Goal: Find specific page/section: Find specific page/section

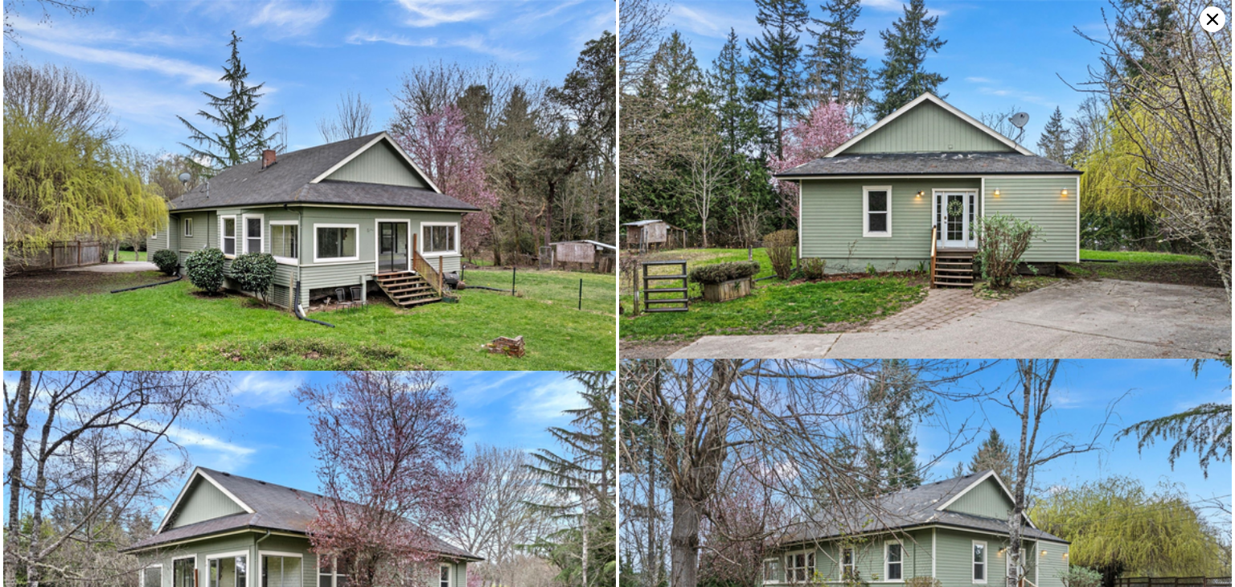
scroll to position [0, 2437]
click at [1205, 14] on icon at bounding box center [1213, 19] width 26 height 26
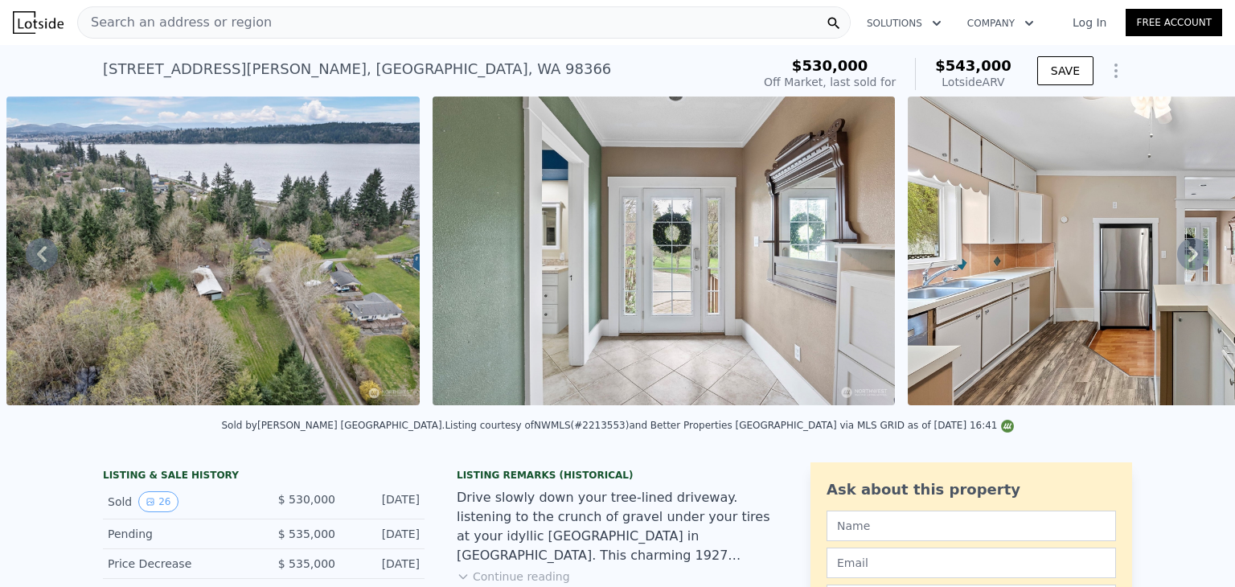
click at [579, 27] on div "Search an address or region" at bounding box center [463, 22] width 773 height 32
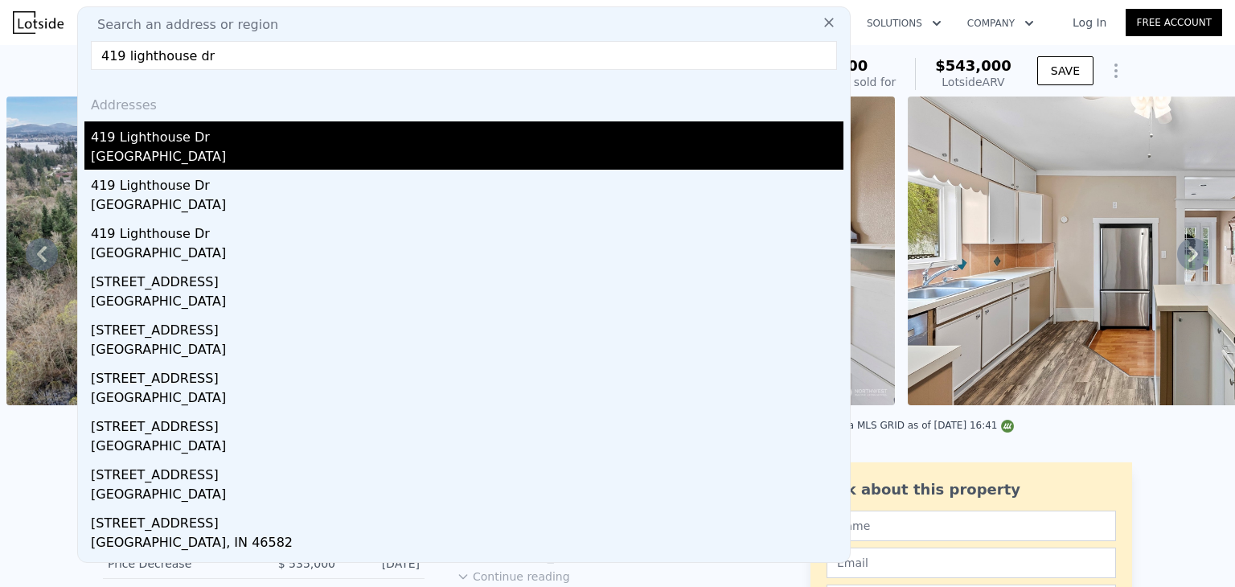
type input "419 lighthouse dr"
click at [212, 136] on div "419 Lighthouse Dr" at bounding box center [467, 134] width 753 height 26
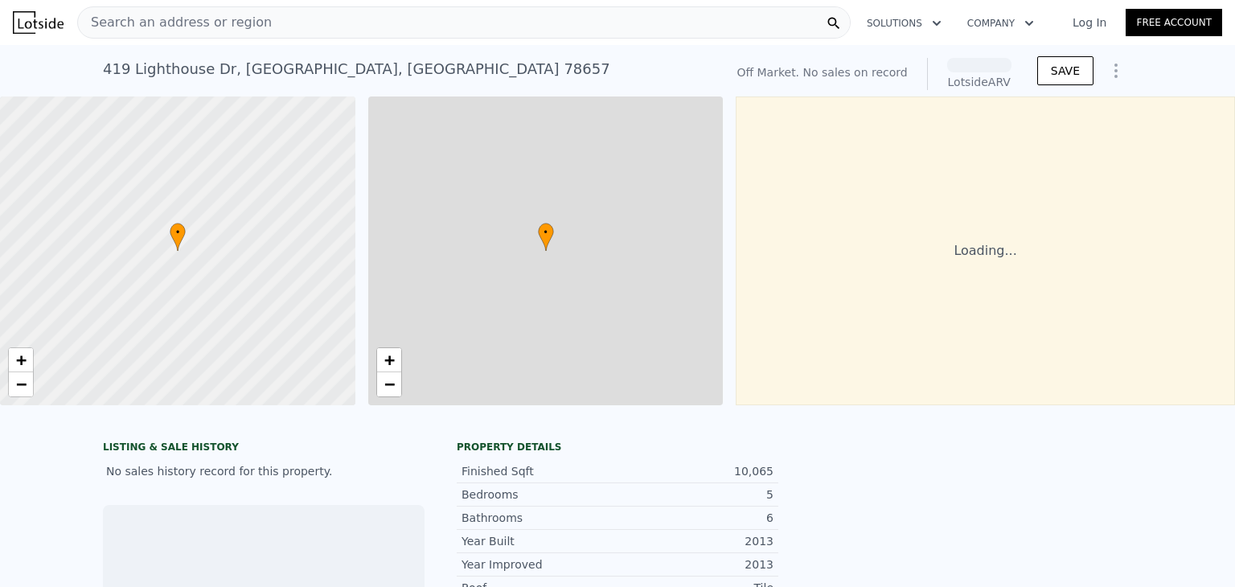
scroll to position [0, 6]
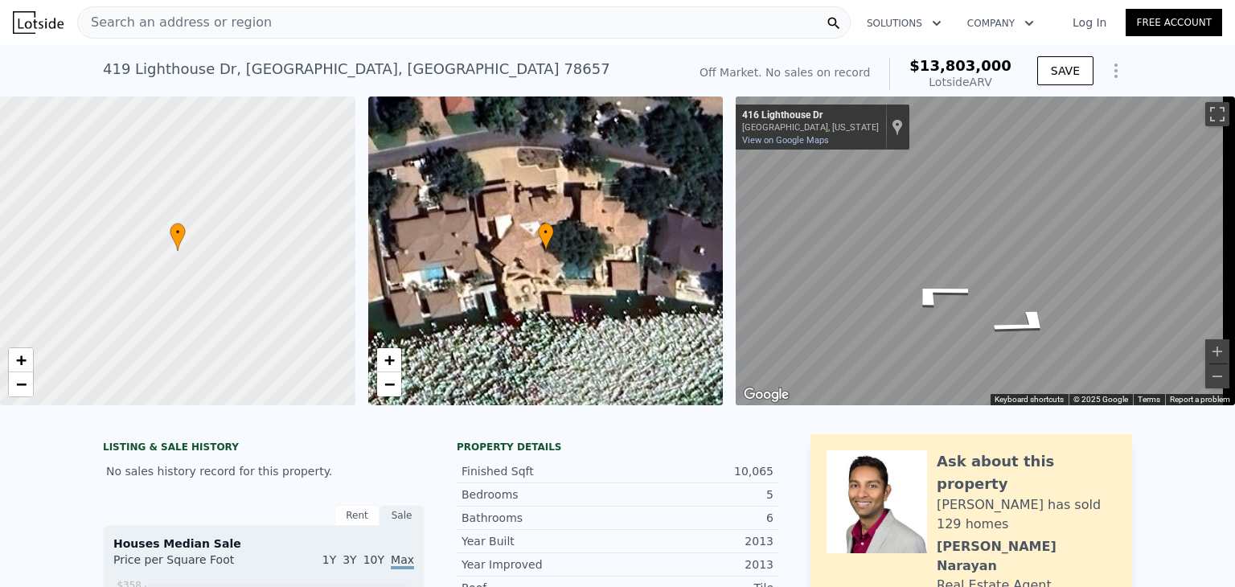
click at [1234, 205] on div "Search an address or region Solutions Company Open main menu Log In Free Accoun…" at bounding box center [617, 293] width 1235 height 587
click at [1234, 183] on div "Search an address or region Solutions Company Open main menu Log In Free Accoun…" at bounding box center [617, 293] width 1235 height 587
click at [662, 261] on div "• + − • + − ← Move left → Move right ↑ Move up ↓ Move down + Zoom in - Zoom out…" at bounding box center [617, 250] width 1235 height 309
click at [619, 323] on div "• + − • + − ← Move left → Move right ↑ Move up ↓ Move down + Zoom in - Zoom out…" at bounding box center [617, 250] width 1235 height 309
click at [673, 251] on div "• + − • + − ← Move left → Move right ↑ Move up ↓ Move down + Zoom in - Zoom out…" at bounding box center [617, 250] width 1235 height 309
